Goal: Find specific page/section: Find specific page/section

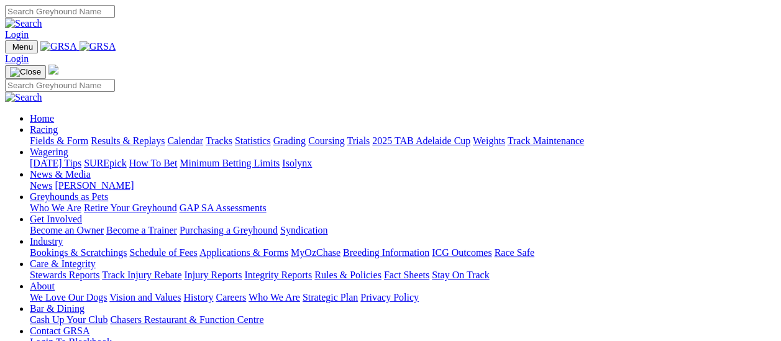
click at [66, 135] on link "Fields & Form" at bounding box center [59, 140] width 58 height 11
click at [37, 135] on link "Fields & Form" at bounding box center [59, 140] width 58 height 11
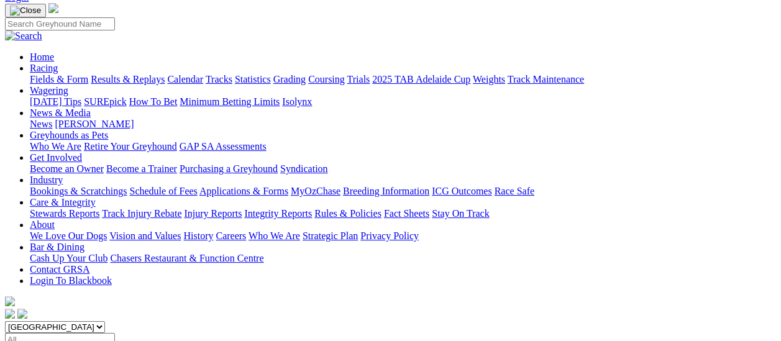
scroll to position [62, 0]
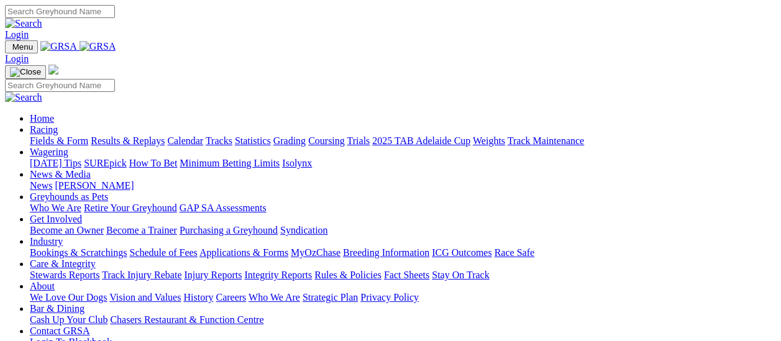
click at [60, 135] on link "Fields & Form" at bounding box center [59, 140] width 58 height 11
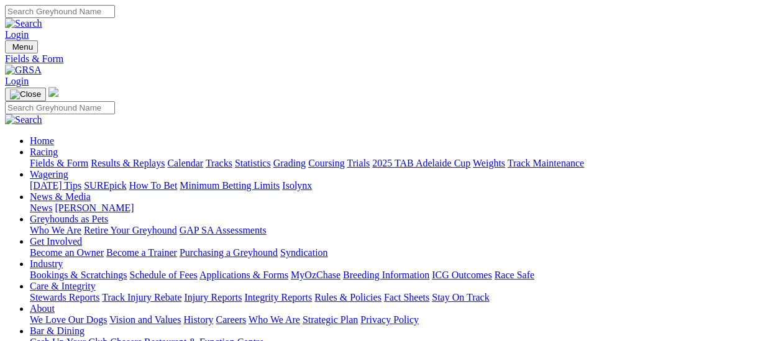
click at [108, 214] on link "Greyhounds as Pets" at bounding box center [69, 219] width 78 height 11
click at [81, 225] on link "Who We Are" at bounding box center [56, 230] width 52 height 11
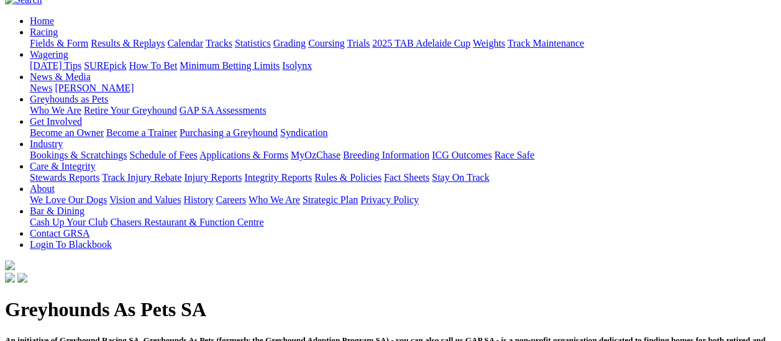
scroll to position [124, 0]
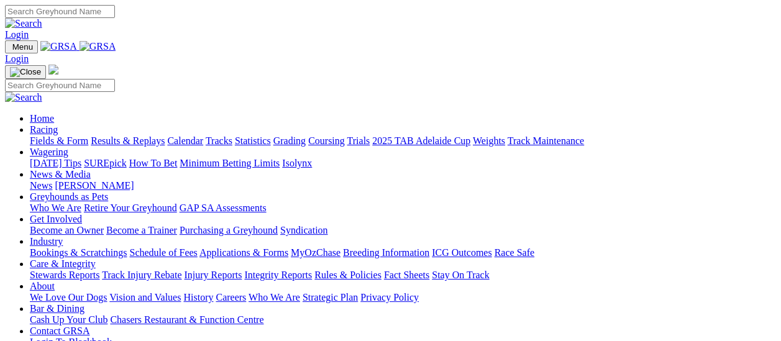
click at [62, 135] on link "Fields & Form" at bounding box center [59, 140] width 58 height 11
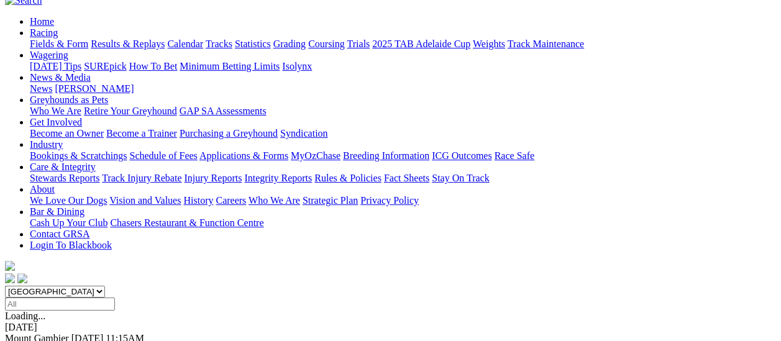
scroll to position [249, 0]
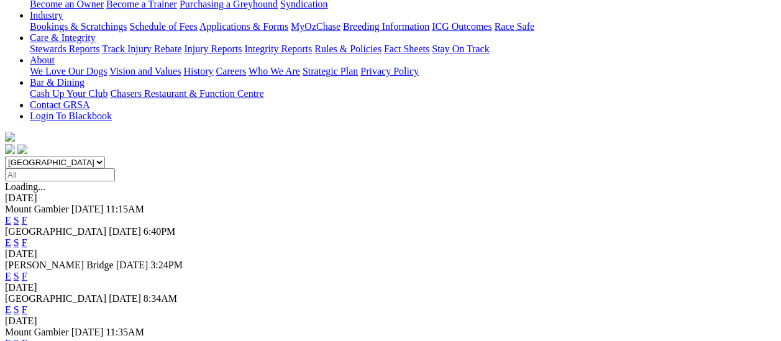
click at [27, 305] on link "F" at bounding box center [25, 310] width 6 height 11
